Goal: Task Accomplishment & Management: Manage account settings

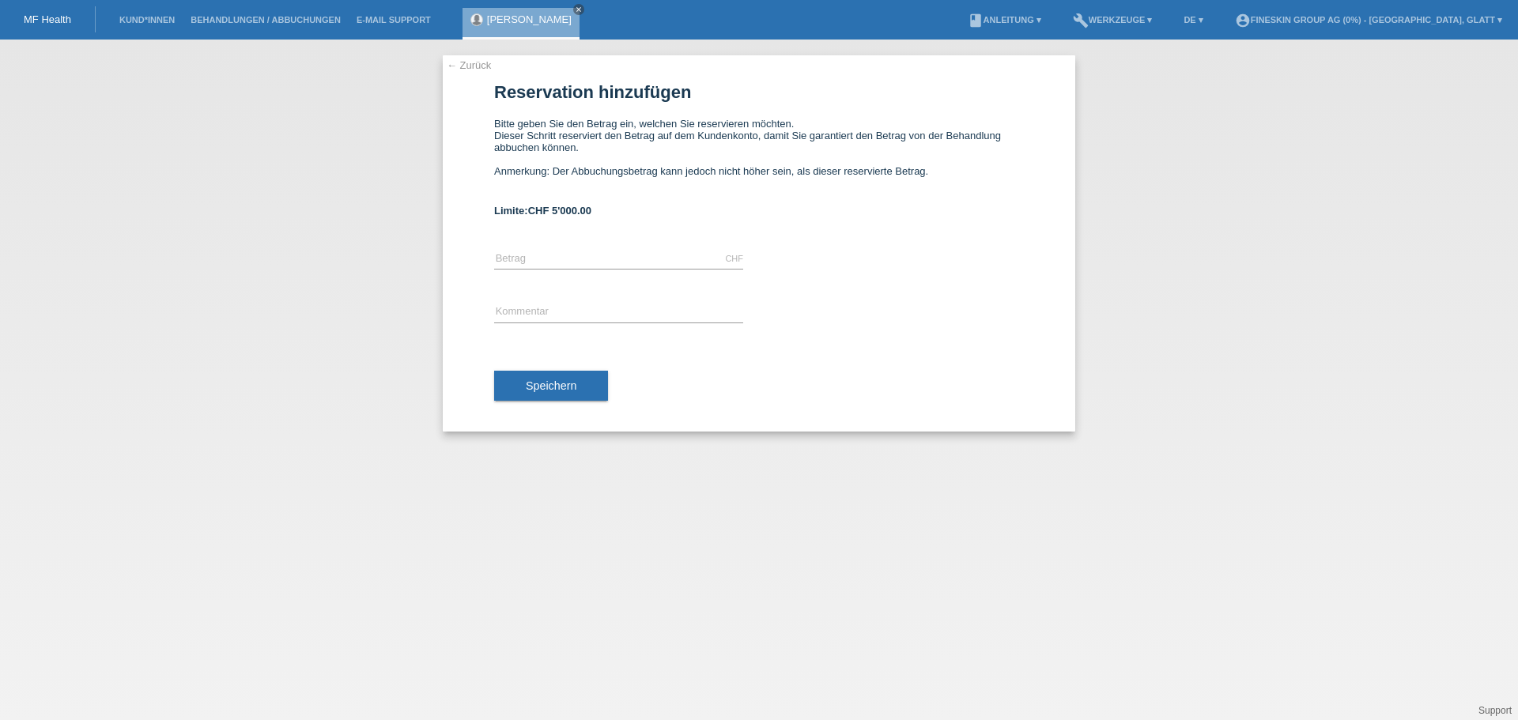
click at [504, 18] on link "[PERSON_NAME]" at bounding box center [529, 19] width 85 height 12
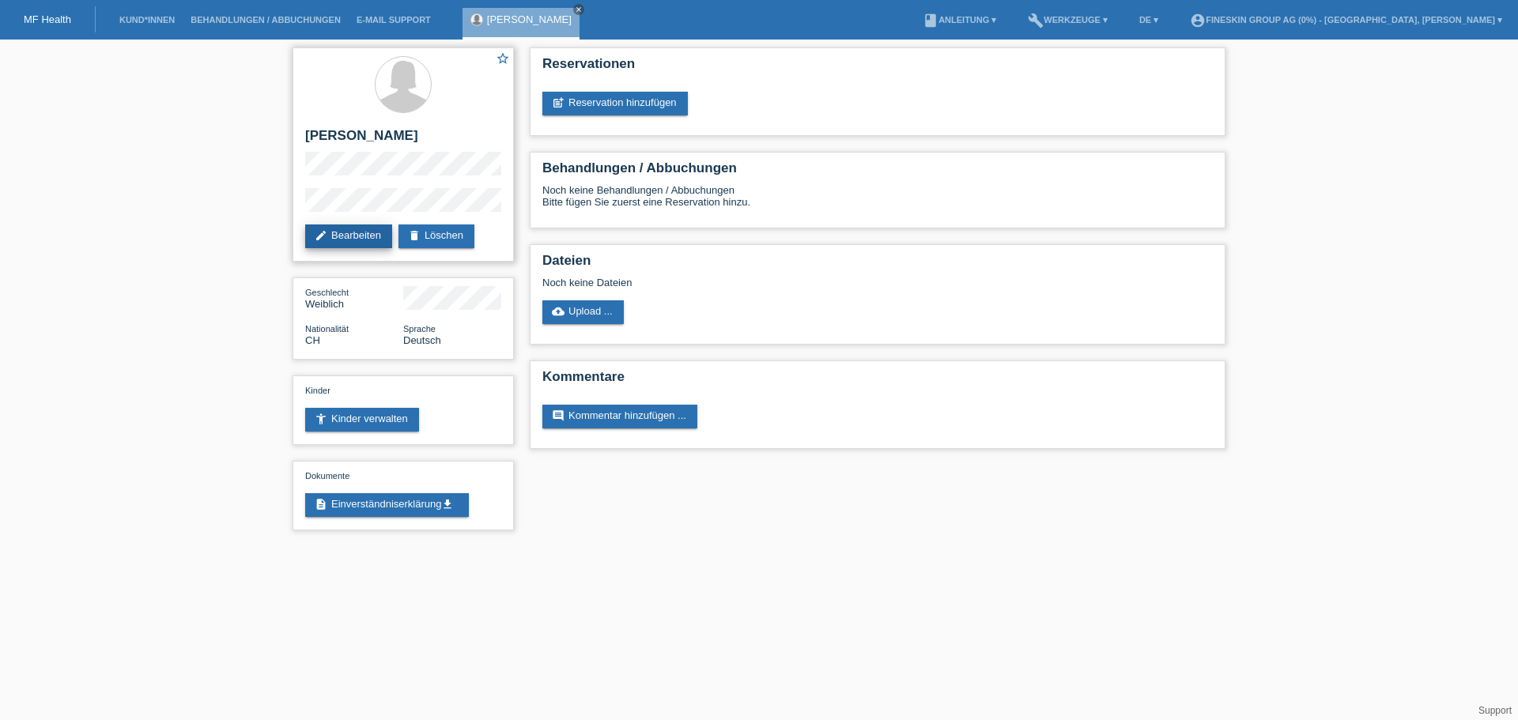
click at [356, 226] on link "edit Bearbeiten" at bounding box center [348, 237] width 87 height 24
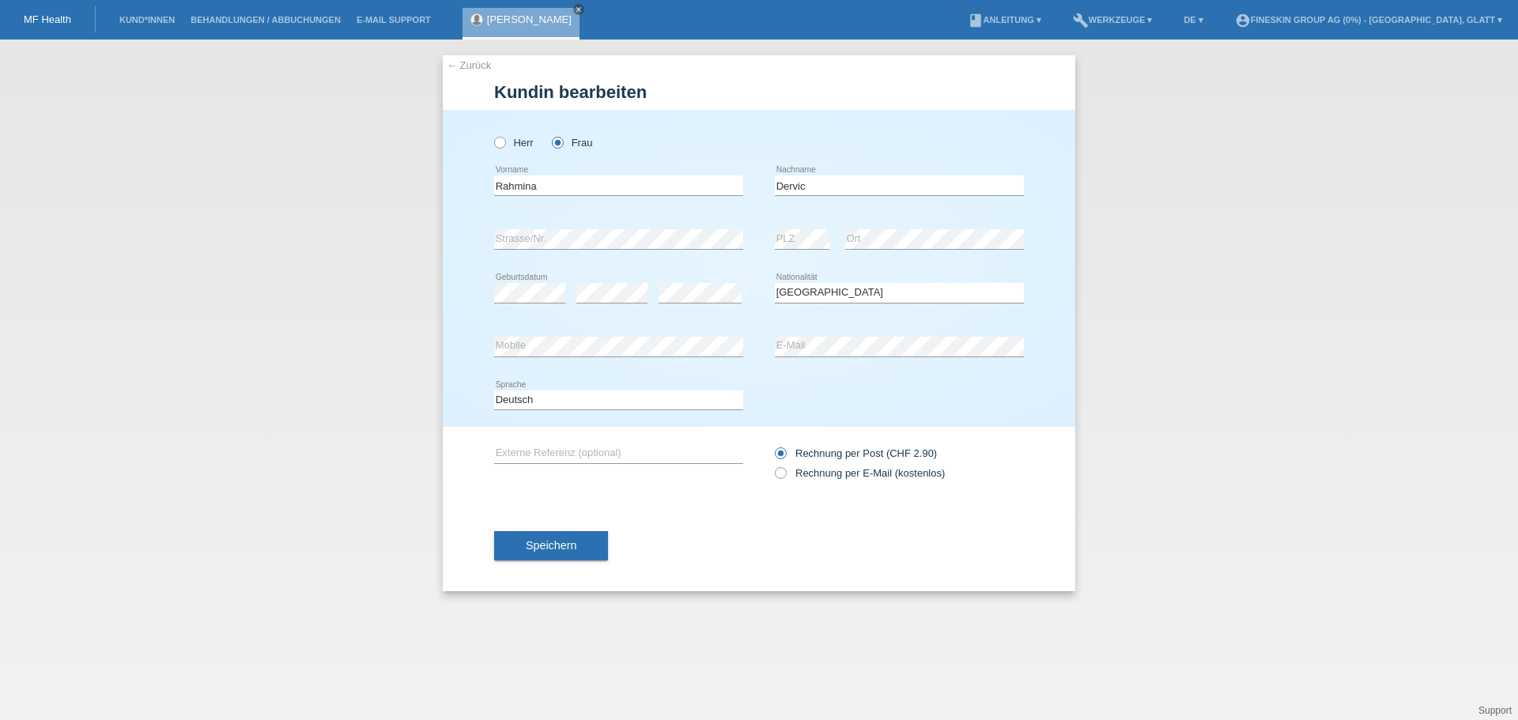
select select "CH"
click at [481, 236] on div "Herr Frau Rahmina error Vorname C" at bounding box center [759, 268] width 632 height 317
click at [749, 233] on div "error Strasse/Nr. error PLZ error Ort" at bounding box center [759, 240] width 530 height 54
click at [567, 549] on span "Speichern" at bounding box center [551, 545] width 51 height 13
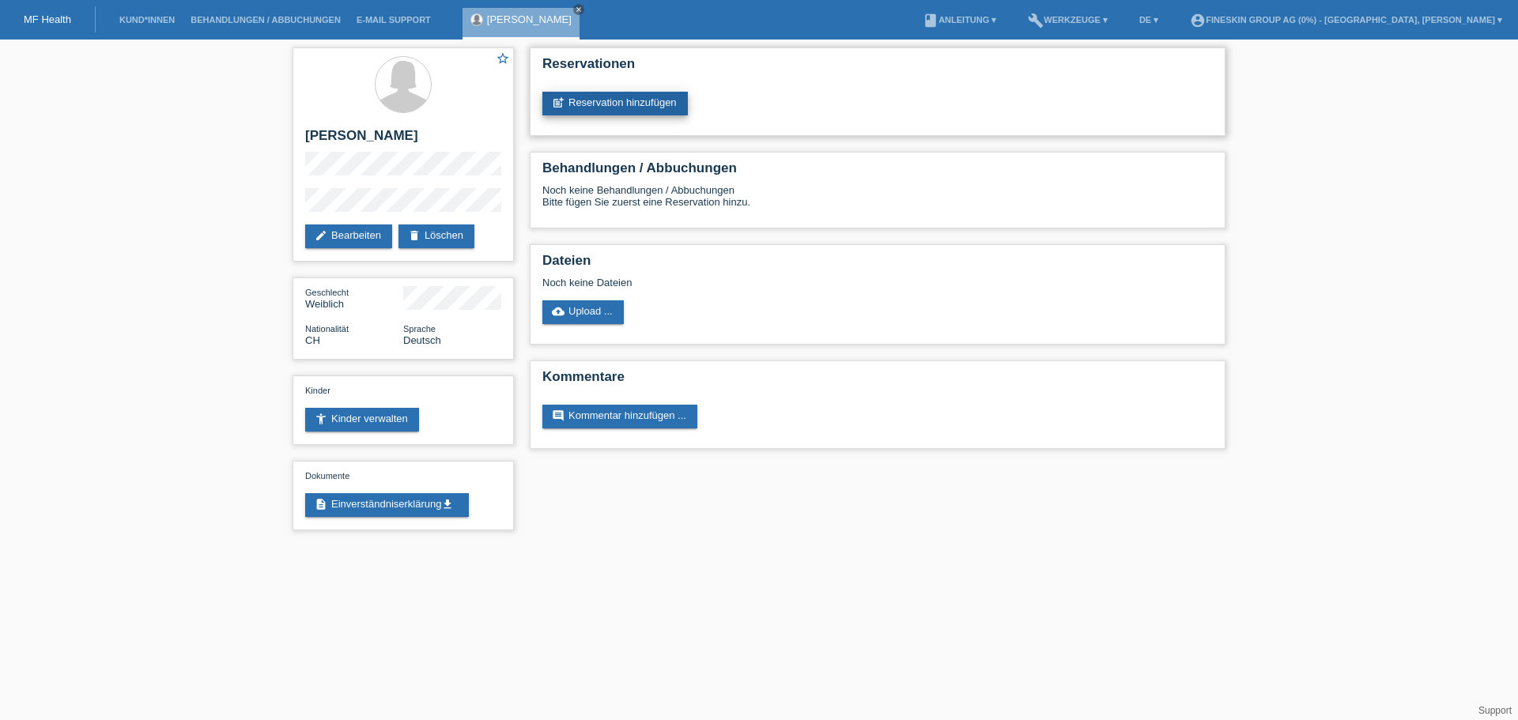
click at [648, 102] on link "post_add Reservation hinzufügen" at bounding box center [614, 104] width 145 height 24
